Goal: Information Seeking & Learning: Learn about a topic

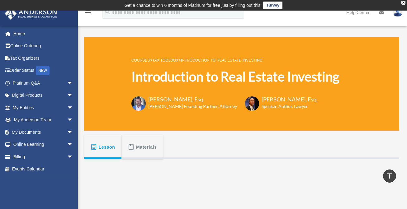
scroll to position [125, 0]
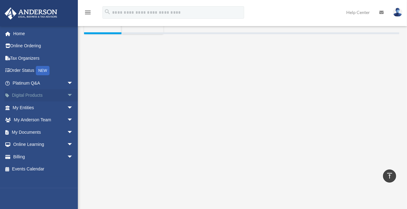
click at [67, 96] on span "arrow_drop_down" at bounding box center [73, 95] width 12 height 13
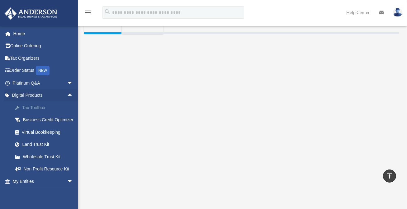
click at [49, 107] on div "Tax Toolbox" at bounding box center [48, 108] width 53 height 8
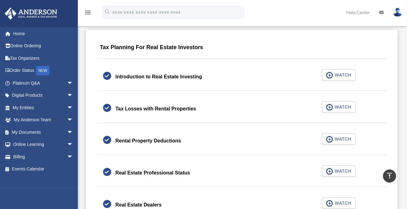
scroll to position [395, 0]
click at [336, 106] on span "WATCH" at bounding box center [342, 107] width 18 height 6
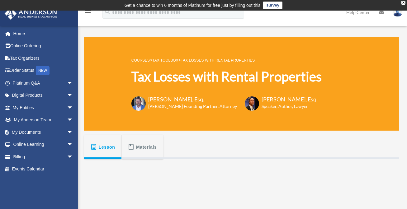
drag, startPoint x: 0, startPoint y: 0, endPoint x: 221, endPoint y: 169, distance: 278.2
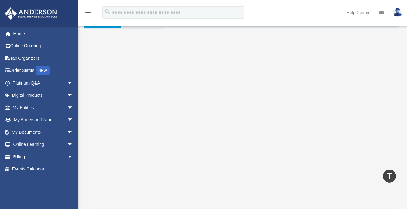
scroll to position [131, 0]
click at [67, 97] on span "arrow_drop_down" at bounding box center [73, 95] width 12 height 13
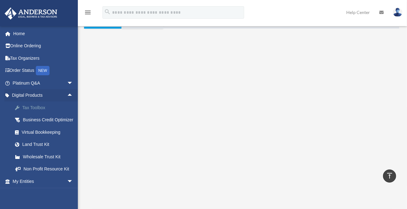
click at [44, 108] on div "Tax Toolbox" at bounding box center [48, 108] width 53 height 8
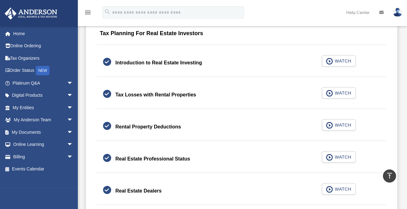
scroll to position [409, 0]
click at [342, 124] on span "WATCH" at bounding box center [342, 125] width 18 height 6
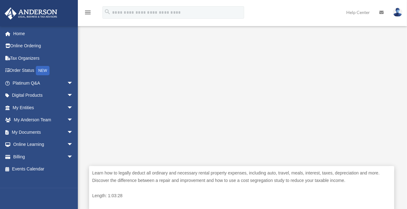
scroll to position [176, 0]
